Goal: Task Accomplishment & Management: Use online tool/utility

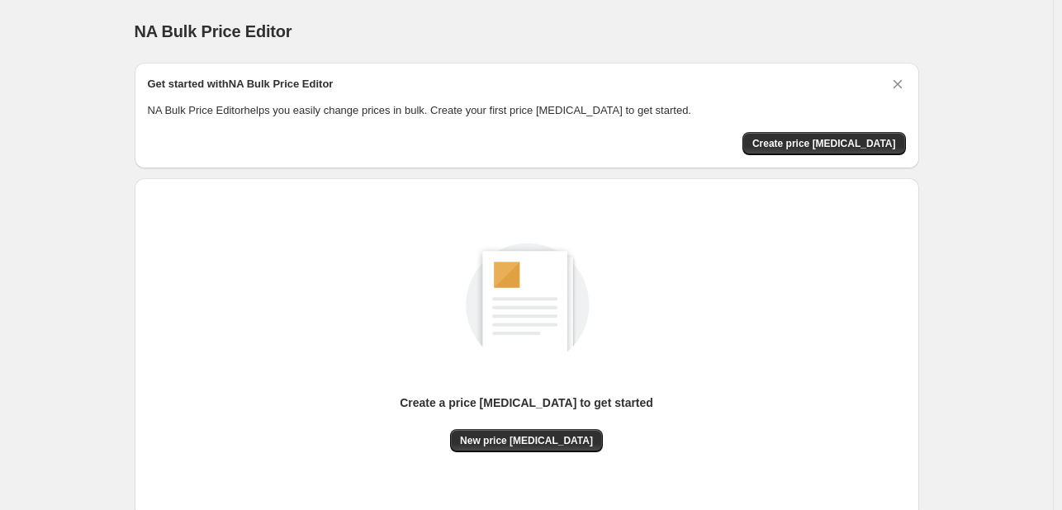
click at [519, 453] on div "Create a price [MEDICAL_DATA] to get started New price [MEDICAL_DATA]" at bounding box center [527, 349] width 758 height 314
click at [522, 448] on button "New price [MEDICAL_DATA]" at bounding box center [526, 440] width 153 height 23
click at [521, 436] on span "New price [MEDICAL_DATA]" at bounding box center [526, 440] width 133 height 13
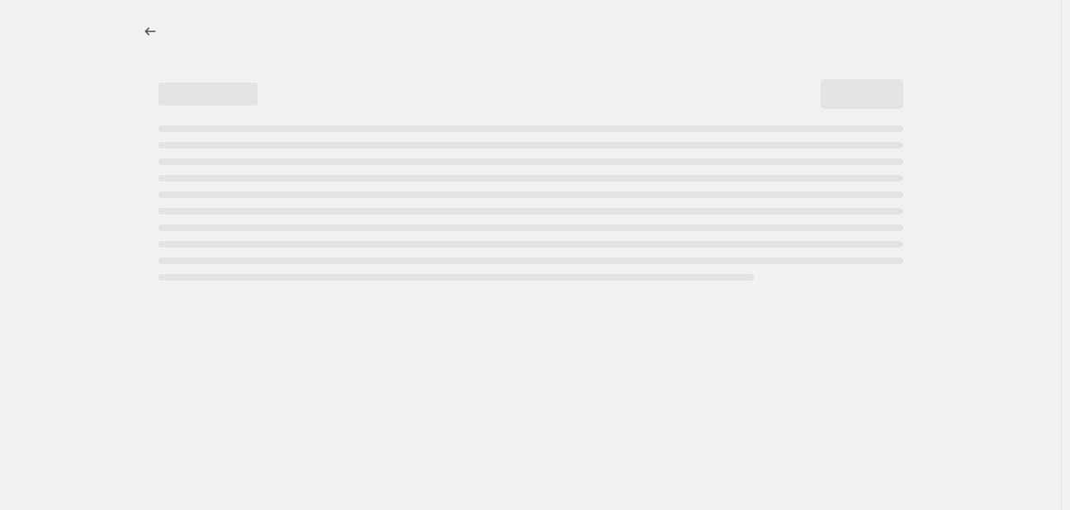
select select "percentage"
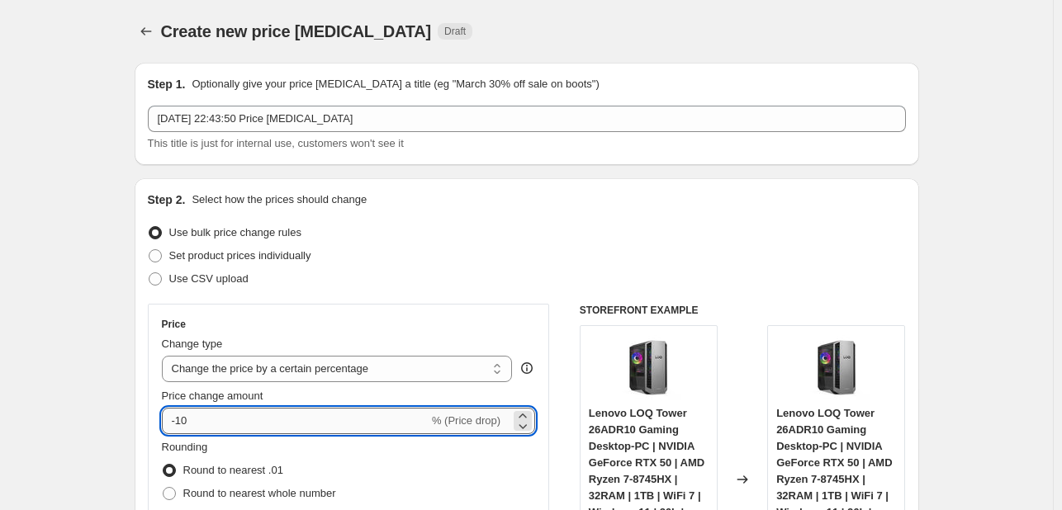
click at [220, 424] on input "-10" at bounding box center [295, 421] width 267 height 26
type input "-1"
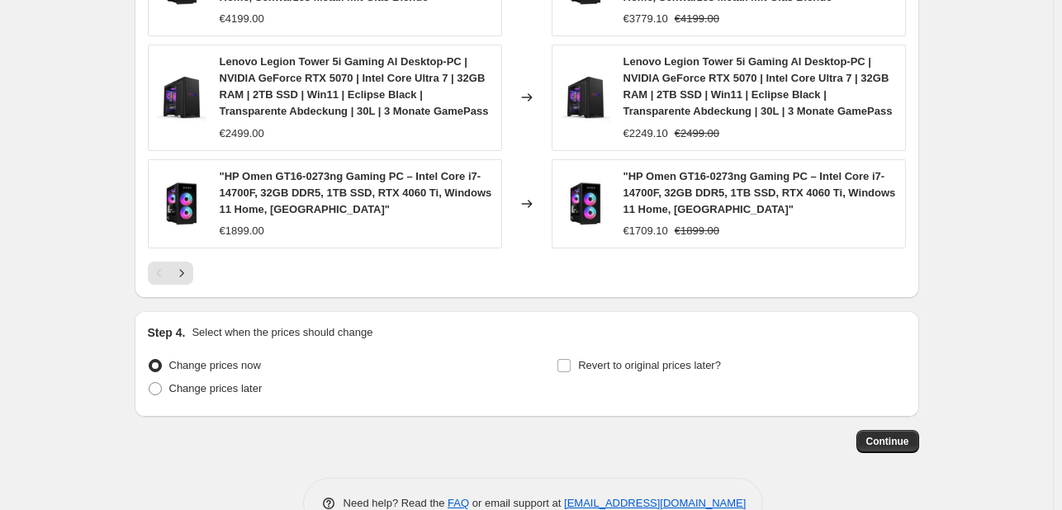
scroll to position [1315, 0]
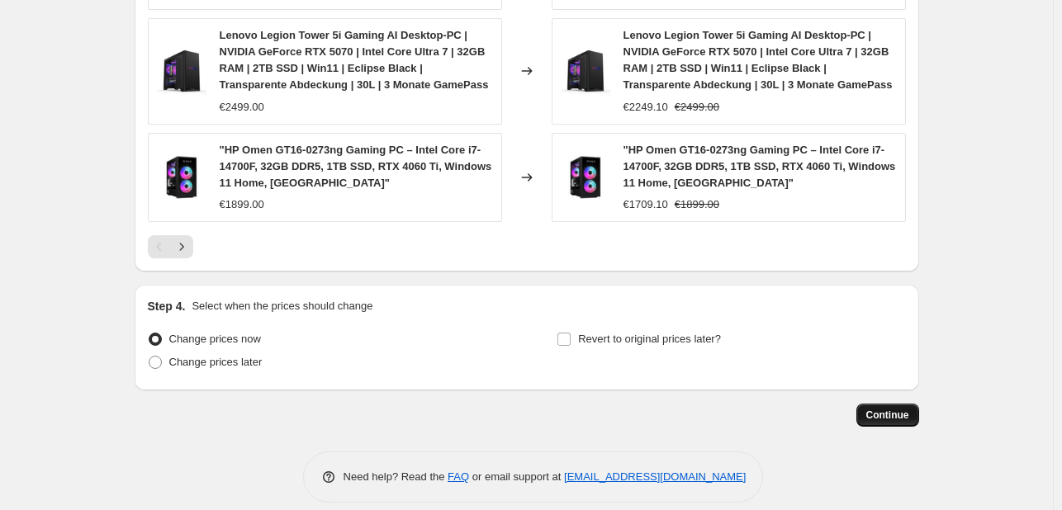
type input "-30"
click at [879, 409] on span "Continue" at bounding box center [887, 415] width 43 height 13
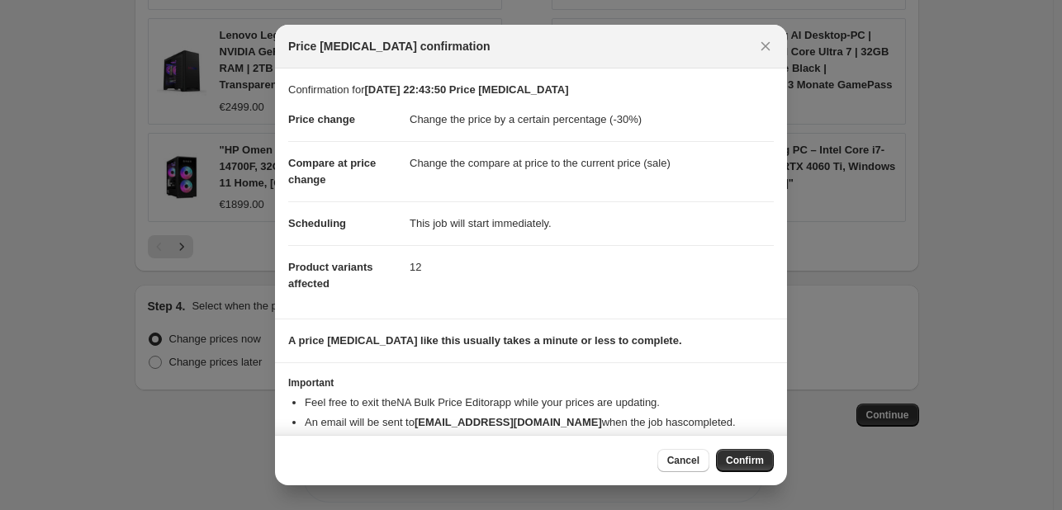
click at [713, 467] on div "Cancel Confirm" at bounding box center [715, 460] width 116 height 23
click at [729, 468] on button "Confirm" at bounding box center [745, 460] width 58 height 23
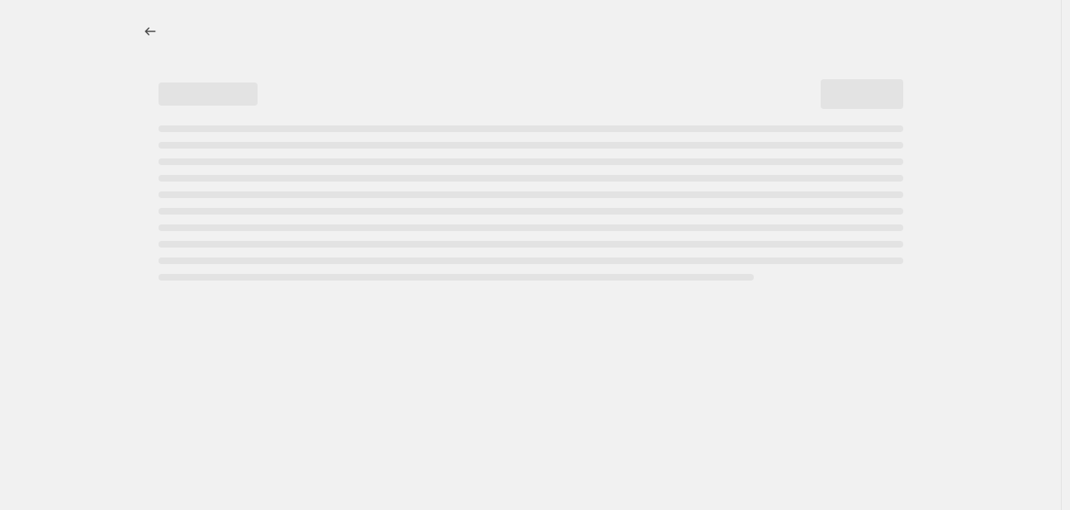
select select "percentage"
